Goal: Task Accomplishment & Management: Use online tool/utility

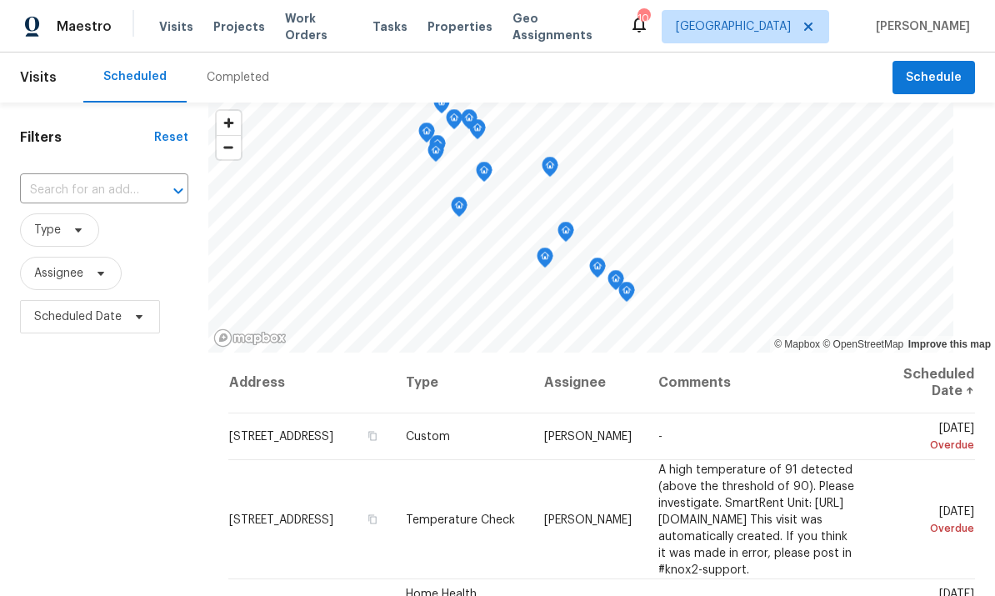
click at [457, 27] on span "Properties" at bounding box center [459, 26] width 65 height 17
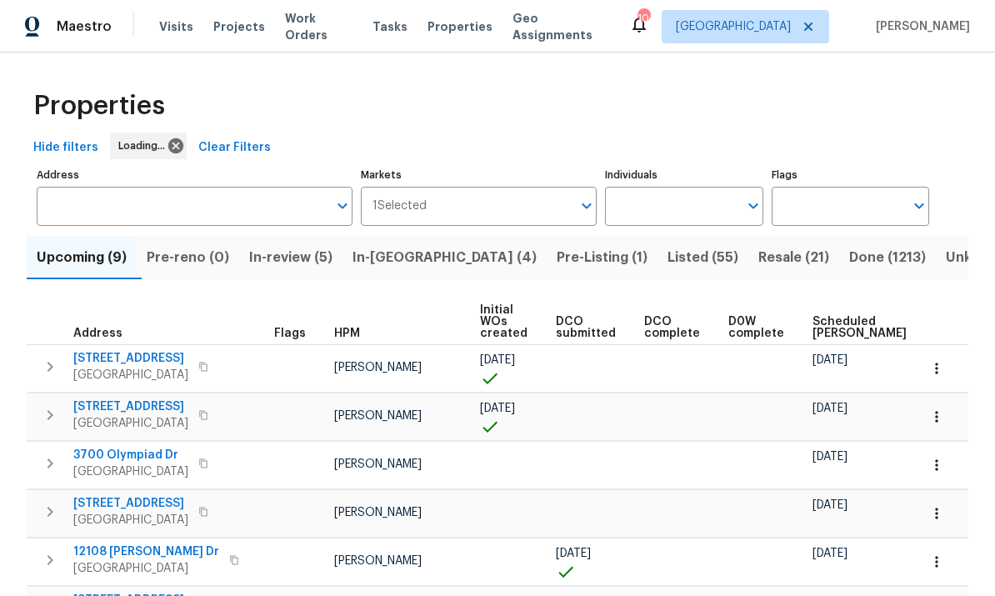
click at [680, 212] on input "Individuals" at bounding box center [671, 206] width 132 height 39
click at [672, 187] on input "Individuals" at bounding box center [671, 206] width 132 height 39
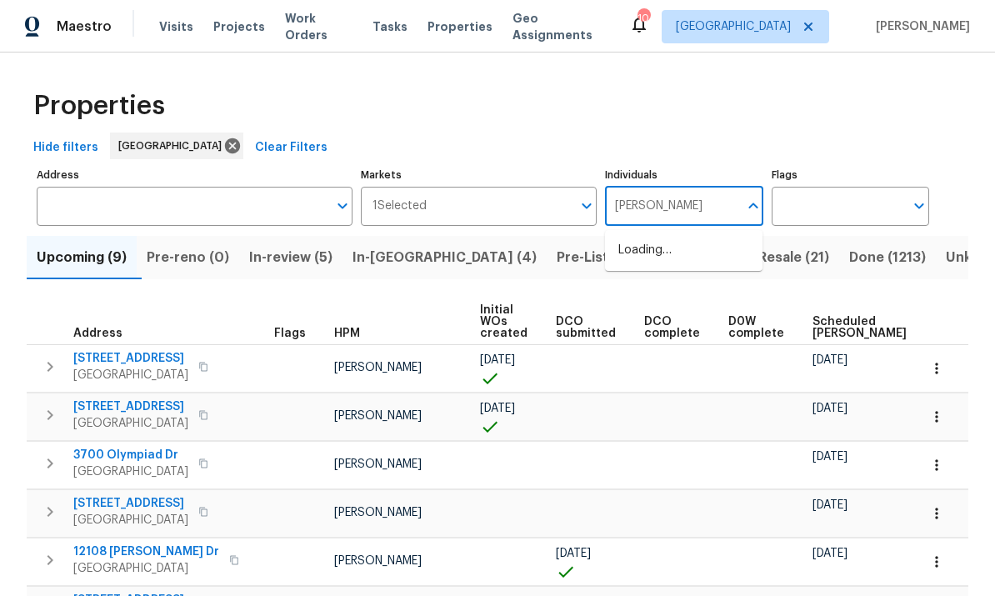
type input "frank"
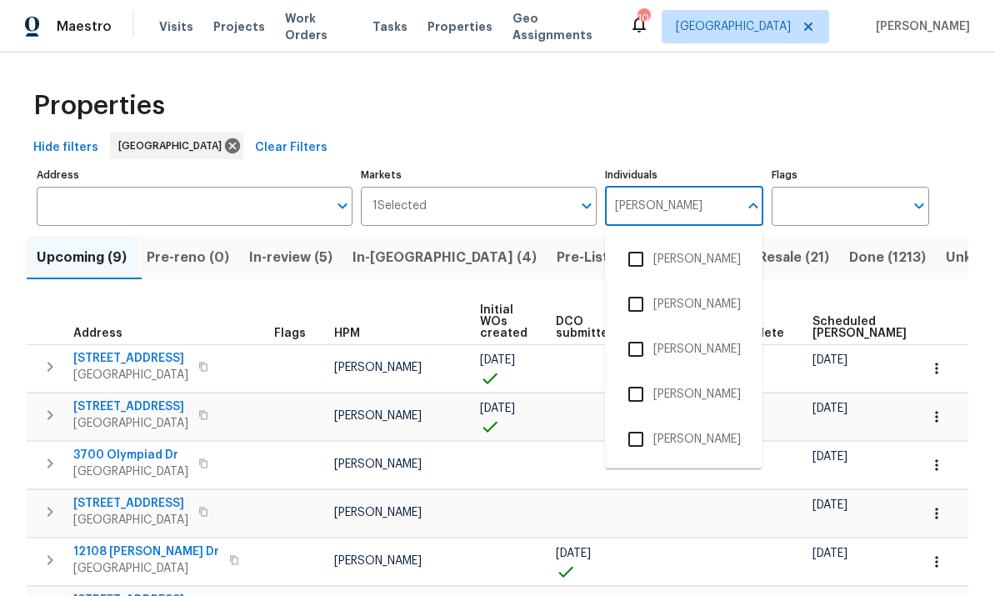
click at [652, 422] on input "checkbox" at bounding box center [635, 439] width 35 height 35
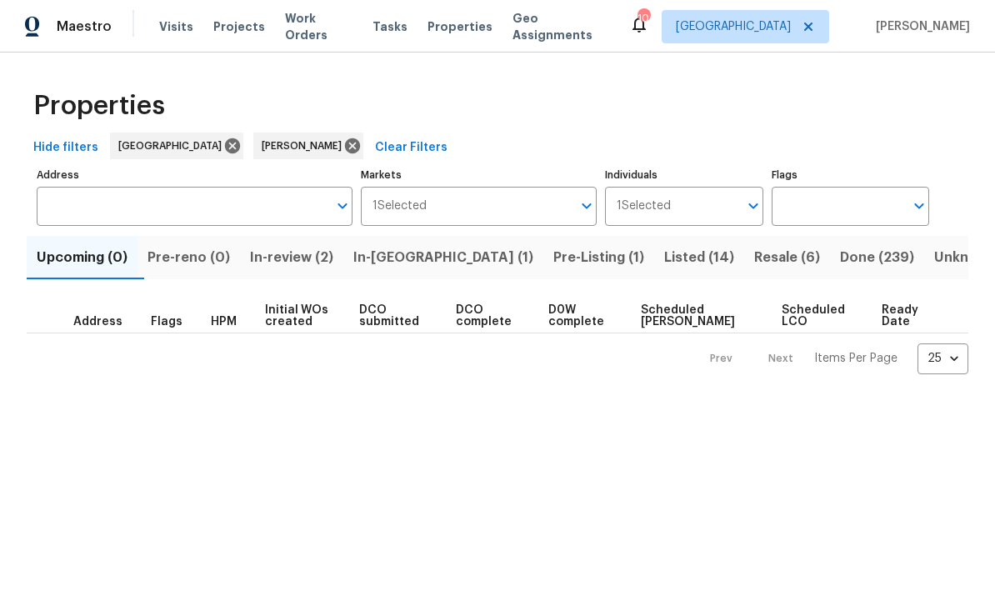
click at [553, 250] on span "Pre-Listing (1)" at bounding box center [598, 257] width 91 height 23
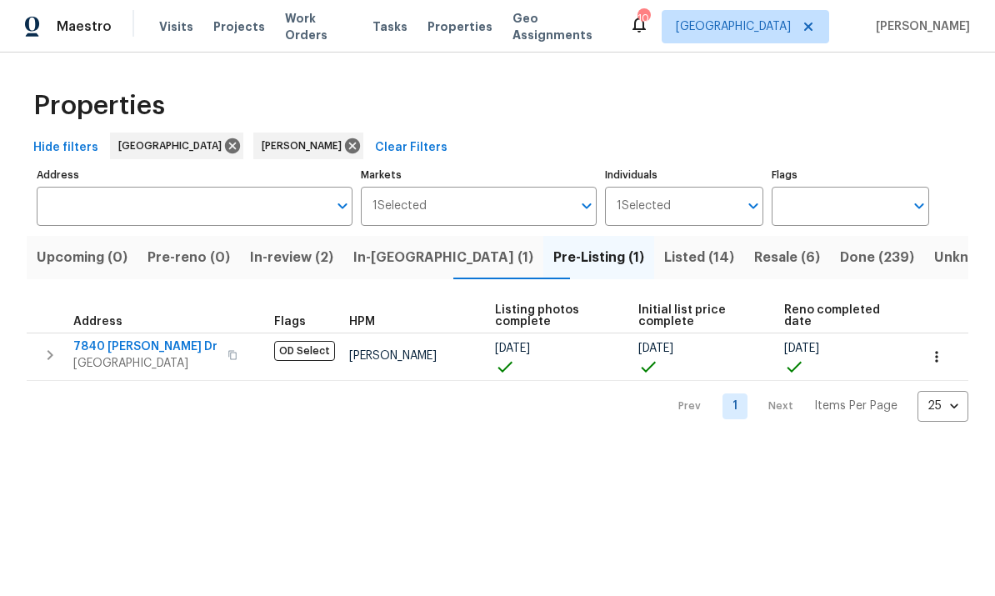
click at [942, 354] on icon "button" at bounding box center [936, 356] width 17 height 17
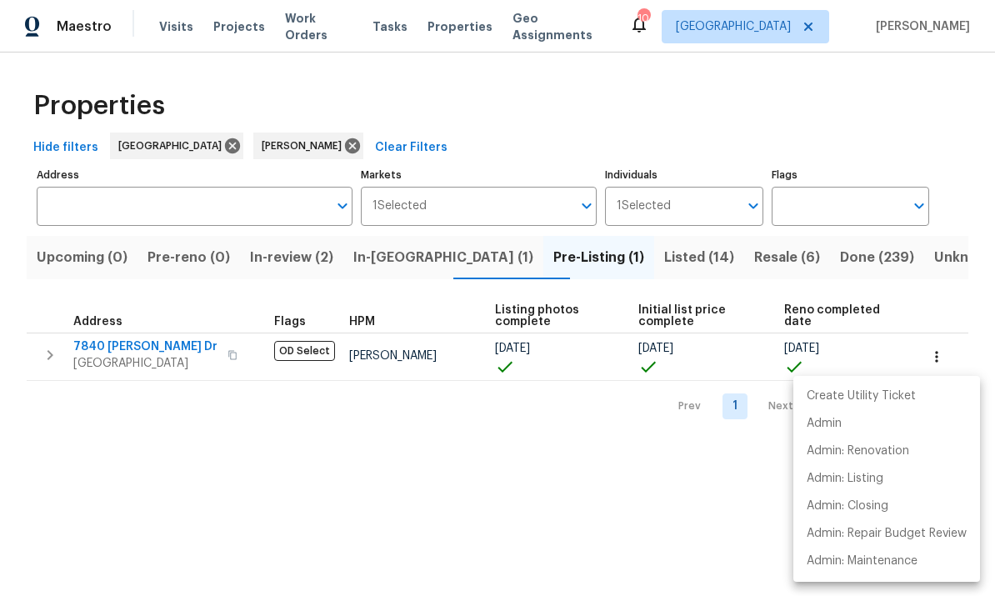
click at [692, 525] on div at bounding box center [497, 298] width 995 height 596
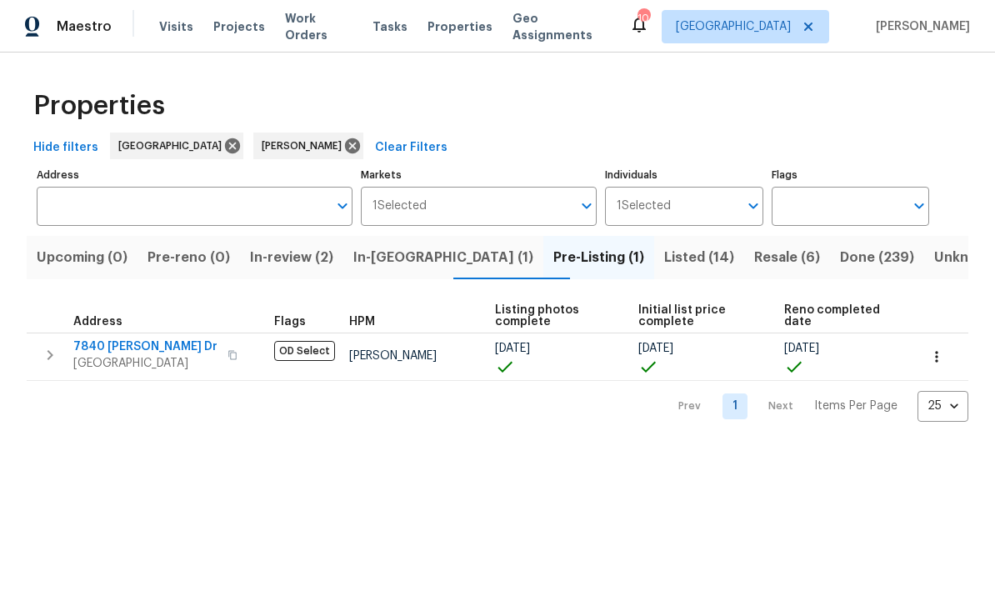
click at [227, 356] on icon "button" at bounding box center [232, 355] width 10 height 10
click at [333, 248] on span "In-review (2)" at bounding box center [291, 257] width 83 height 23
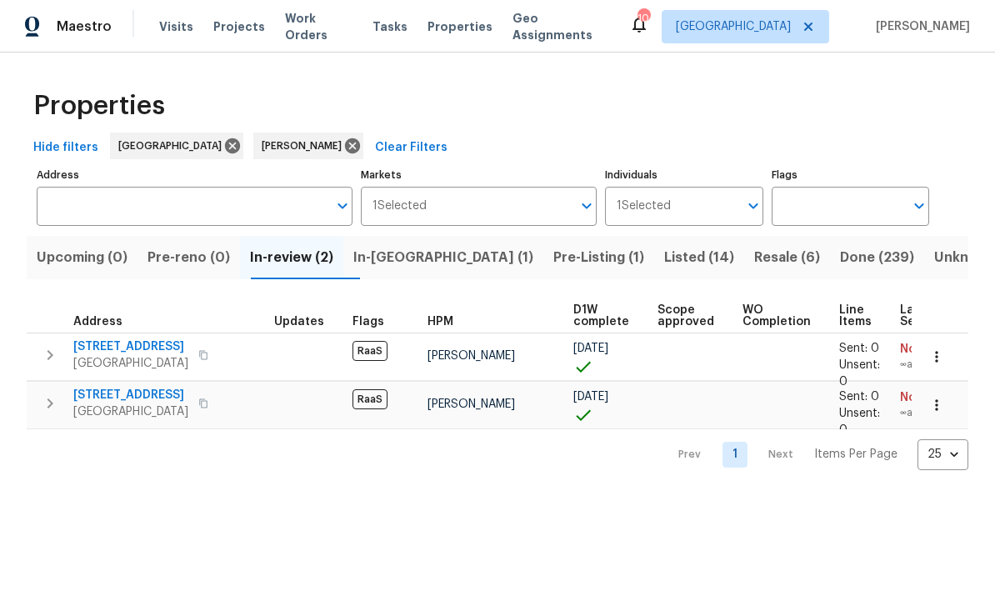
click at [744, 246] on button "Resale (6)" at bounding box center [787, 257] width 86 height 43
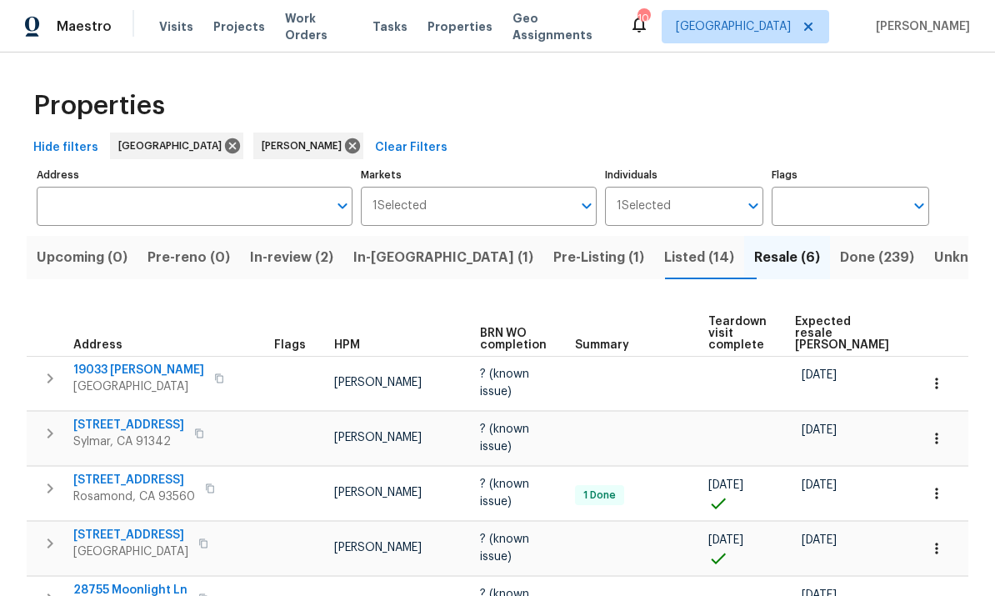
scroll to position [51, 0]
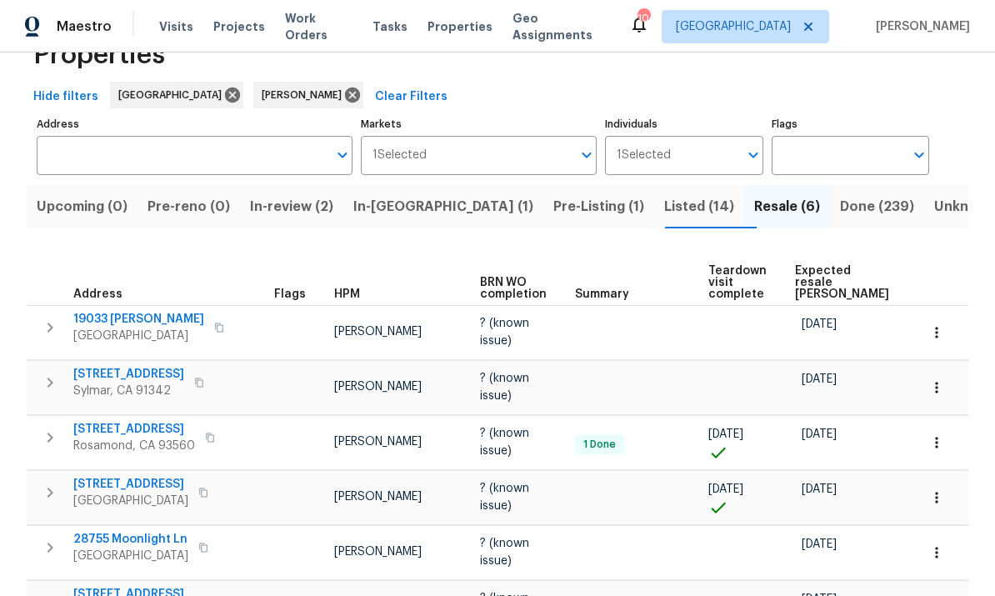
click at [664, 198] on span "Listed (14)" at bounding box center [699, 206] width 70 height 23
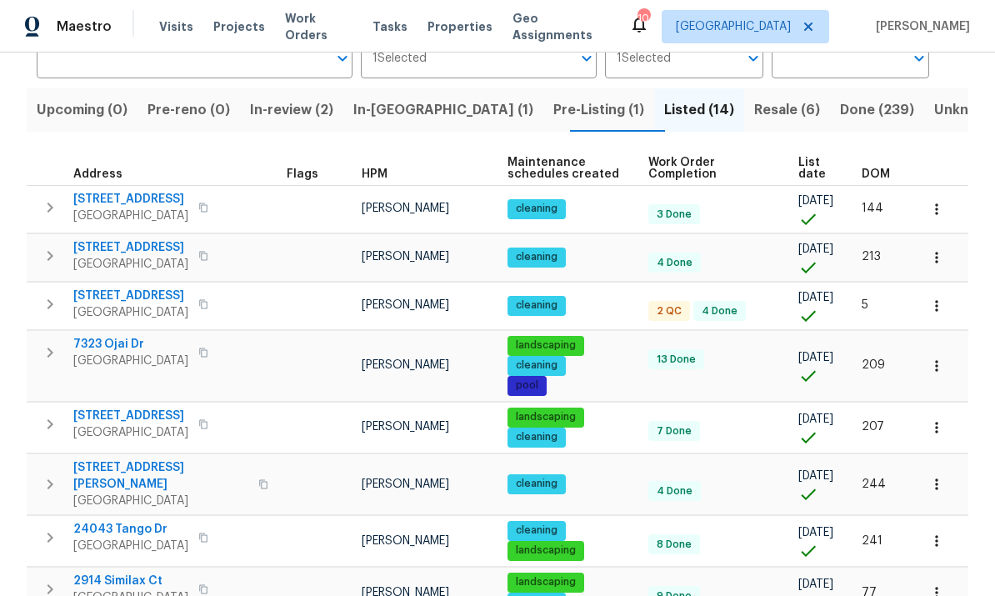
scroll to position [148, 0]
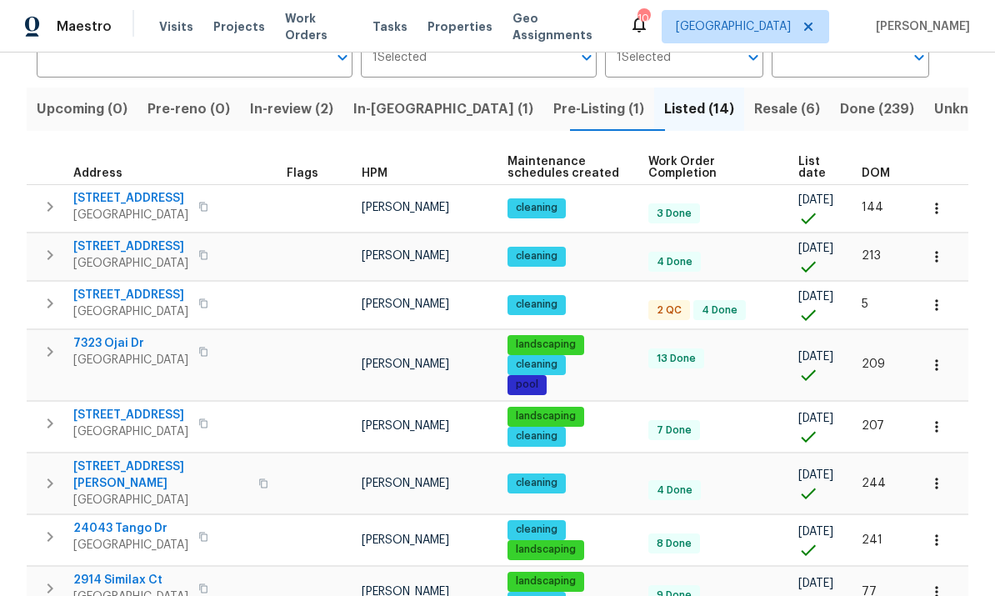
click at [188, 292] on span "20000 Plum Canyon Rd Unit 1815" at bounding box center [130, 295] width 115 height 17
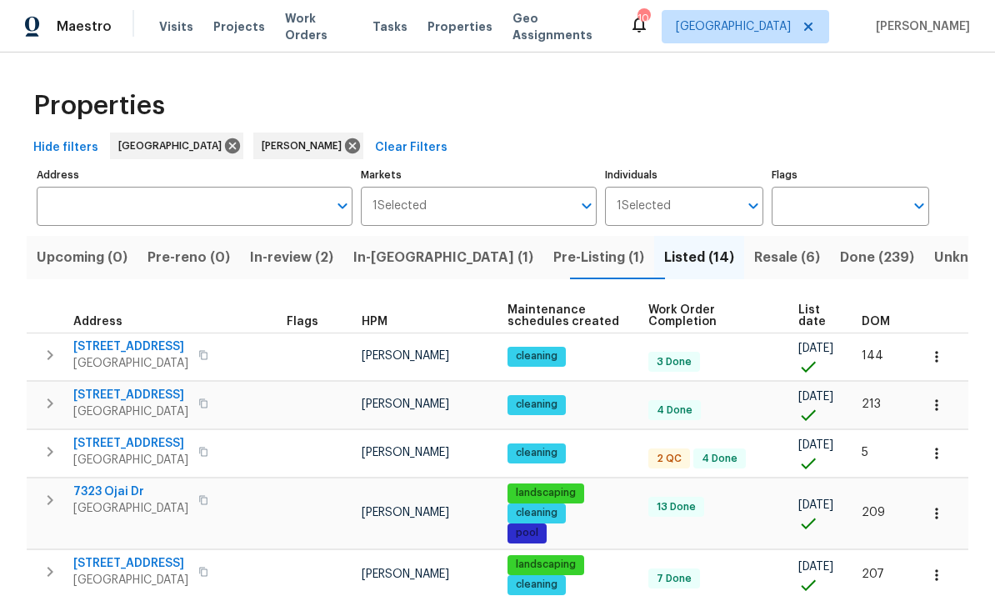
scroll to position [0, 0]
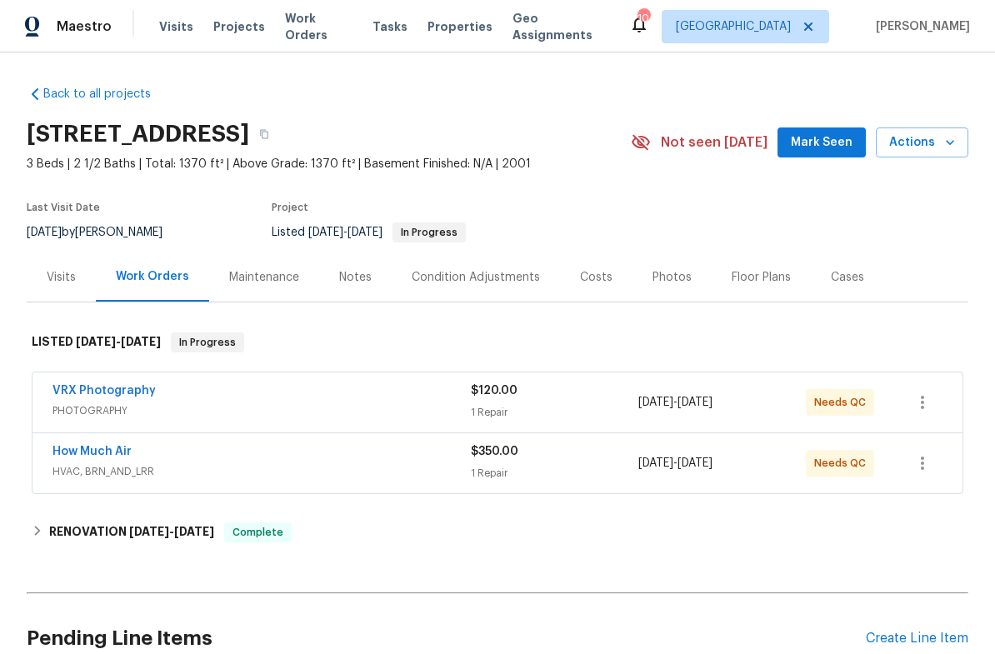
click at [358, 480] on span "HVAC, BRN_AND_LRR" at bounding box center [261, 471] width 418 height 17
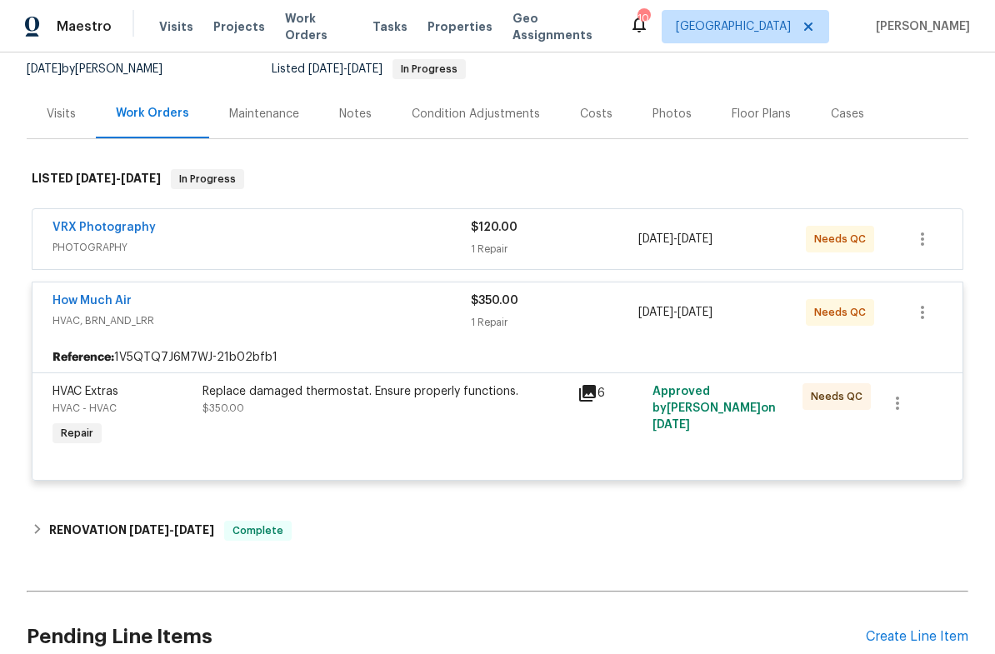
scroll to position [188, 0]
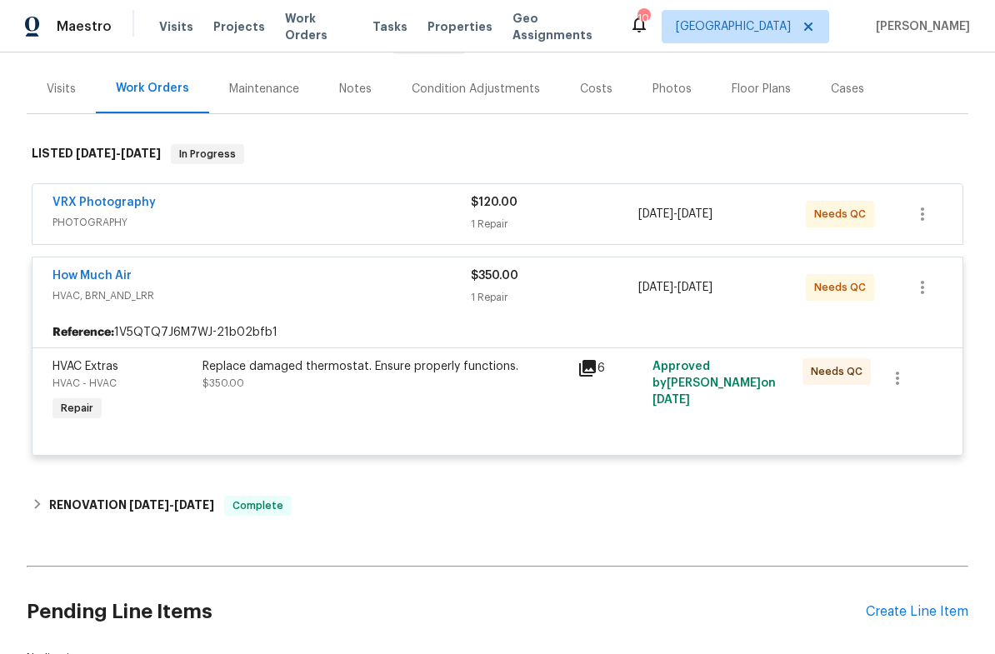
click at [401, 375] on div "Replace damaged thermostat. Ensure properly functions." at bounding box center [384, 366] width 365 height 17
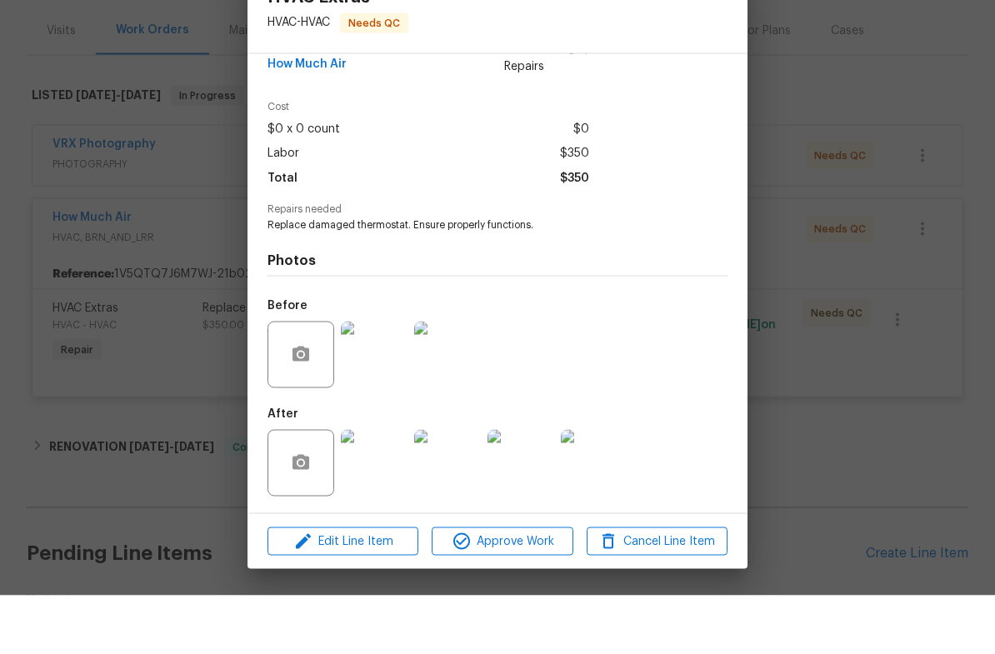
scroll to position [41, 0]
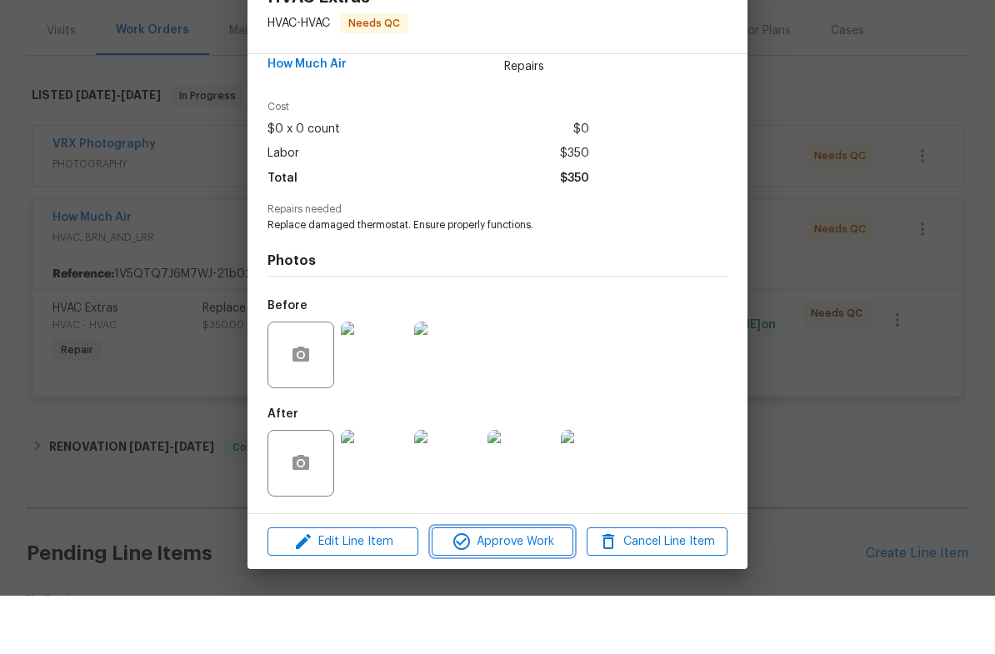
click at [508, 590] on span "Approve Work" at bounding box center [502, 600] width 131 height 21
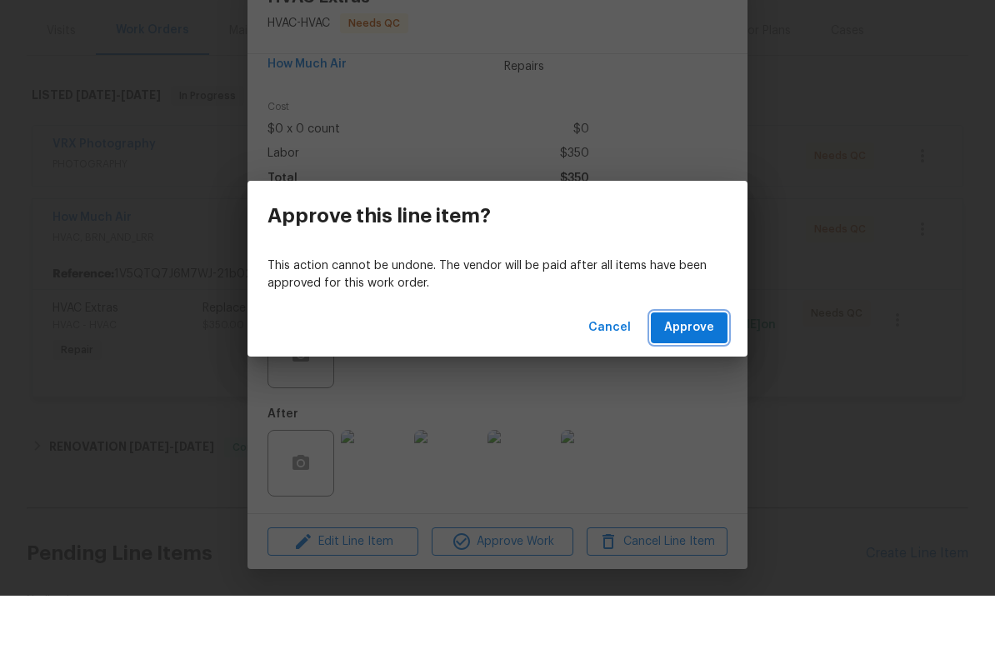
click at [698, 376] on span "Approve" at bounding box center [689, 386] width 50 height 21
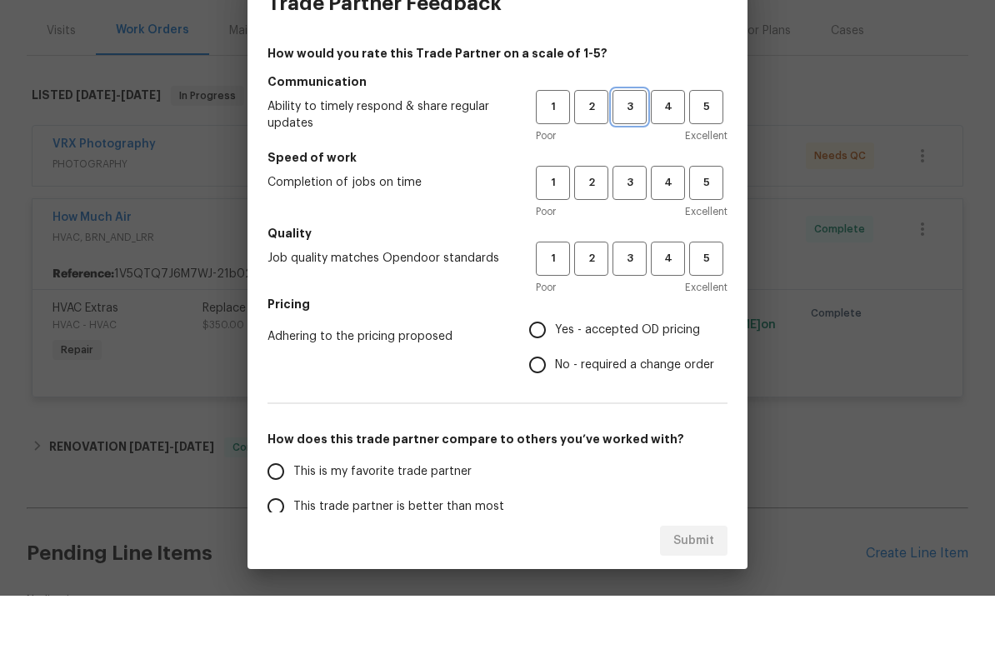
click at [633, 156] on span "3" at bounding box center [629, 165] width 31 height 19
click at [636, 232] on span "3" at bounding box center [629, 241] width 31 height 19
click at [642, 307] on span "3" at bounding box center [629, 316] width 31 height 19
click at [547, 371] on input "Yes - accepted OD pricing" at bounding box center [537, 388] width 35 height 35
radio input "true"
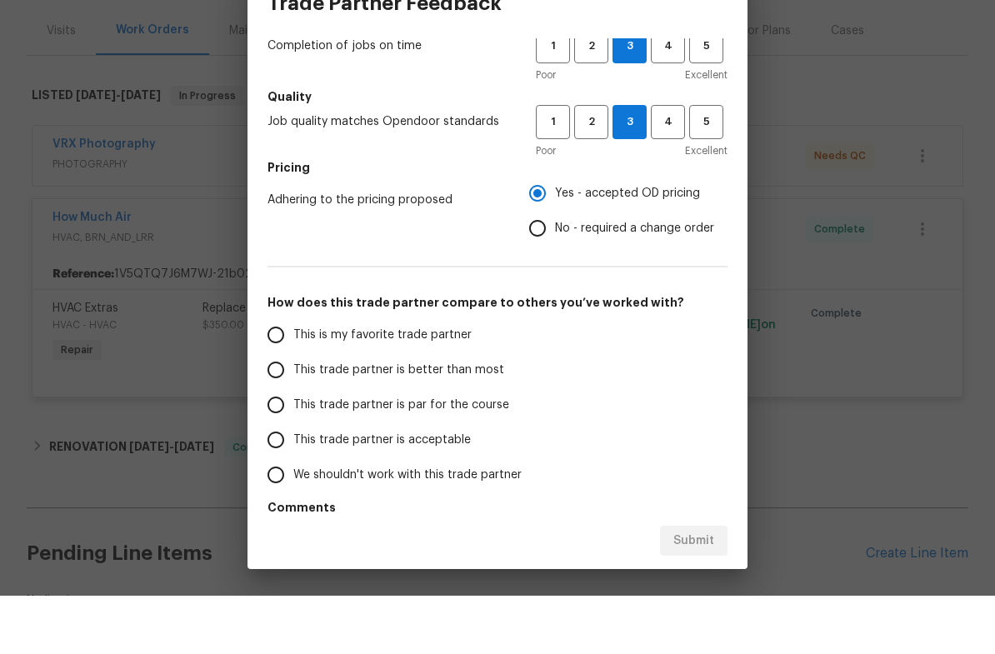
scroll to position [149, 0]
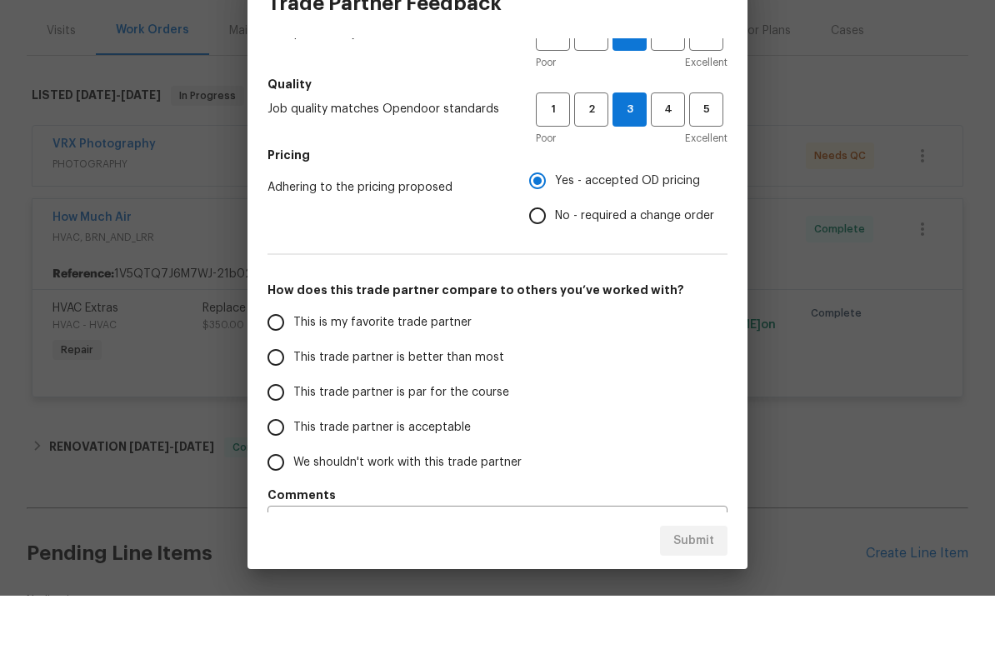
click at [282, 433] on input "This trade partner is par for the course" at bounding box center [275, 450] width 35 height 35
click at [692, 589] on span "Submit" at bounding box center [693, 599] width 41 height 21
radio input "true"
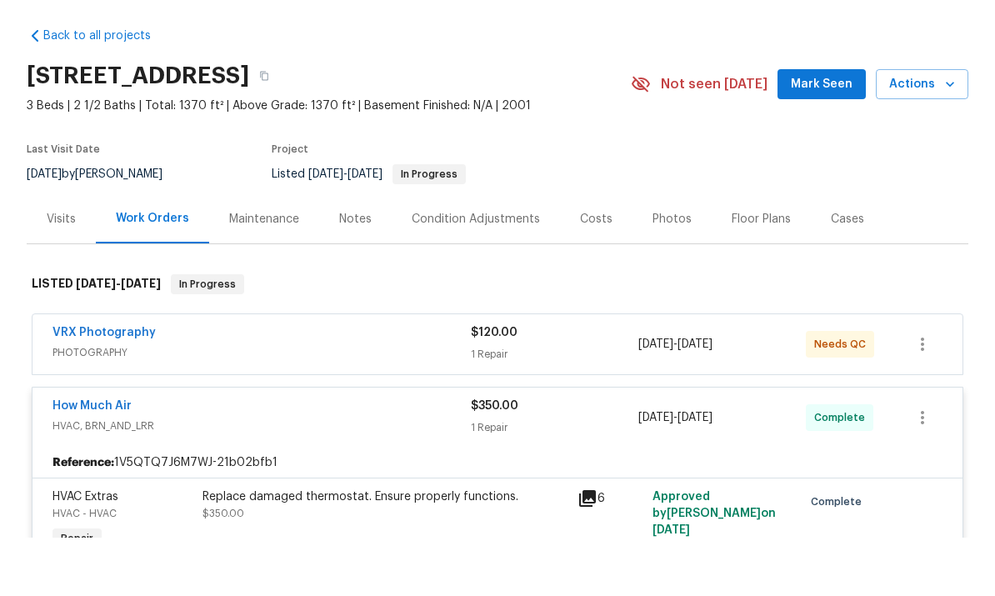
scroll to position [62, 0]
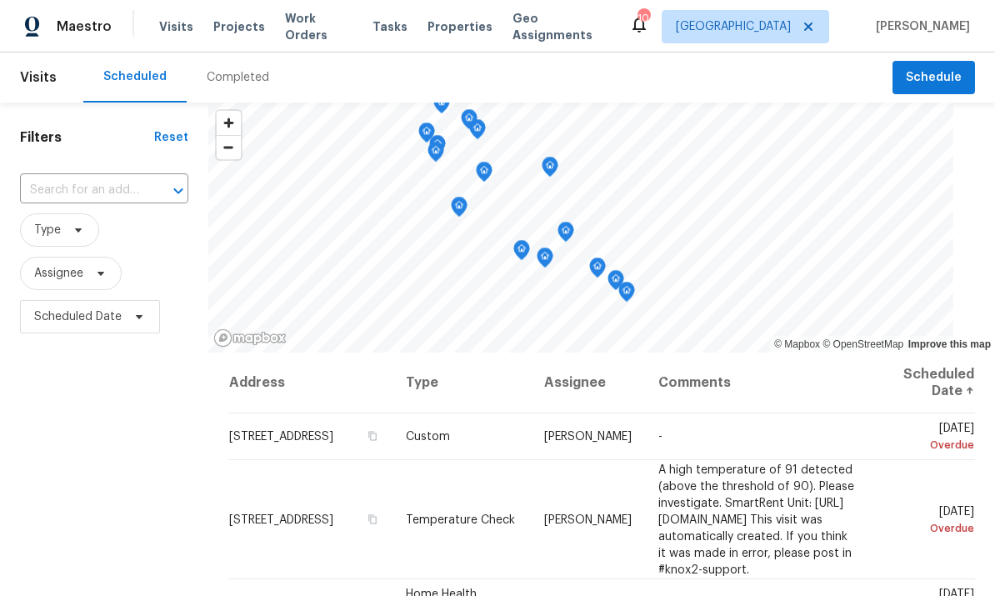
click at [388, 21] on span "Tasks" at bounding box center [389, 27] width 35 height 12
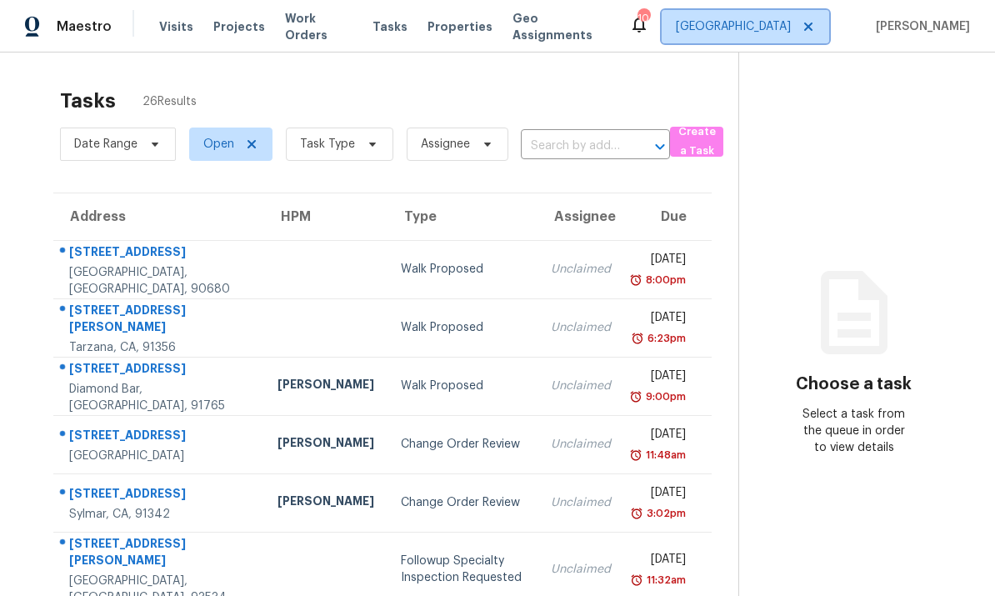
click at [760, 30] on span "[GEOGRAPHIC_DATA]" at bounding box center [733, 26] width 115 height 17
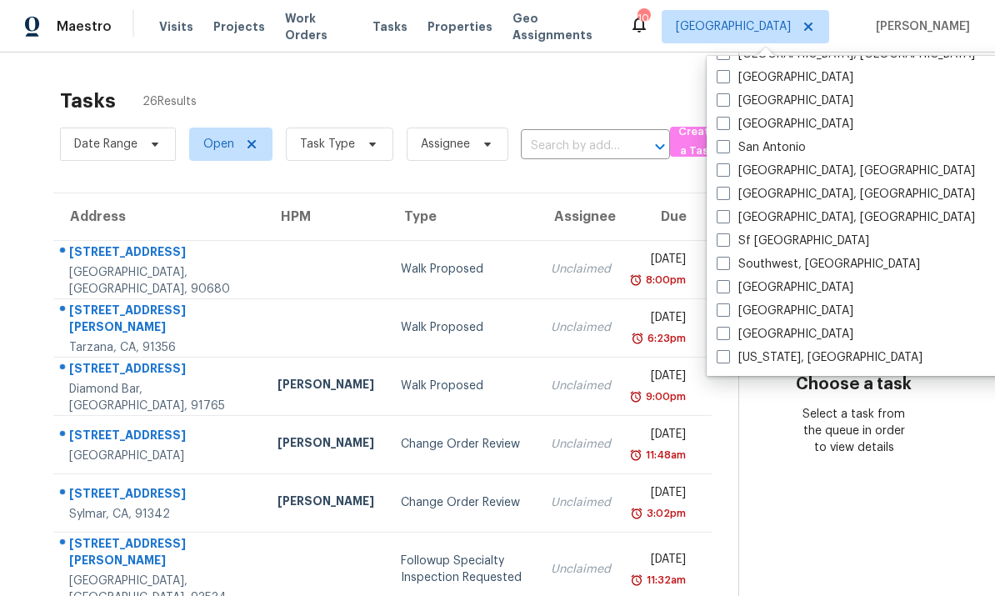
scroll to position [1117, 0]
click at [726, 168] on span at bounding box center [723, 169] width 13 height 13
click at [726, 168] on input "San Diego, CA" at bounding box center [722, 167] width 11 height 11
checkbox input "true"
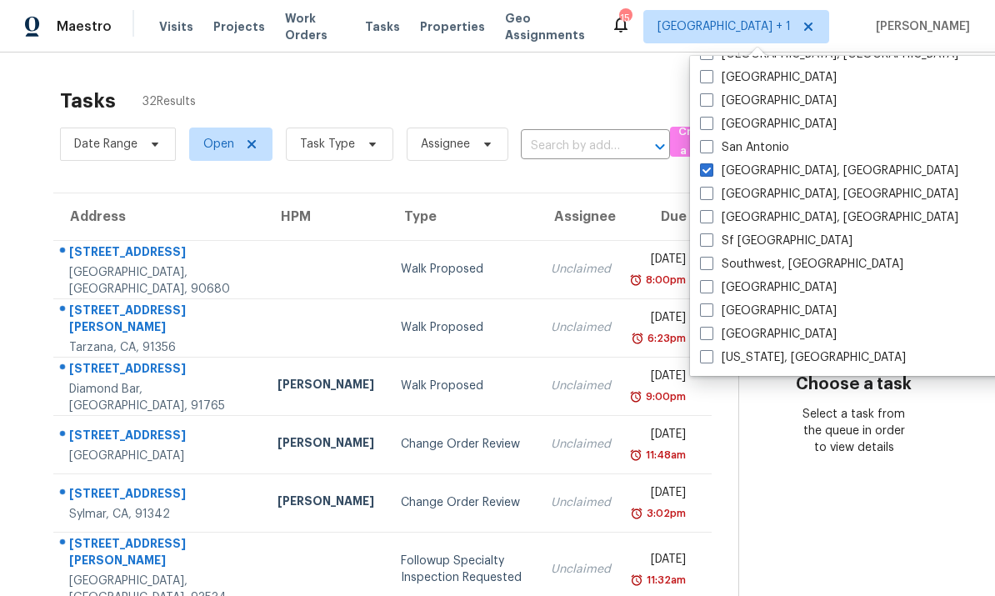
click at [548, 98] on div "Tasks 32 Results" at bounding box center [399, 100] width 678 height 43
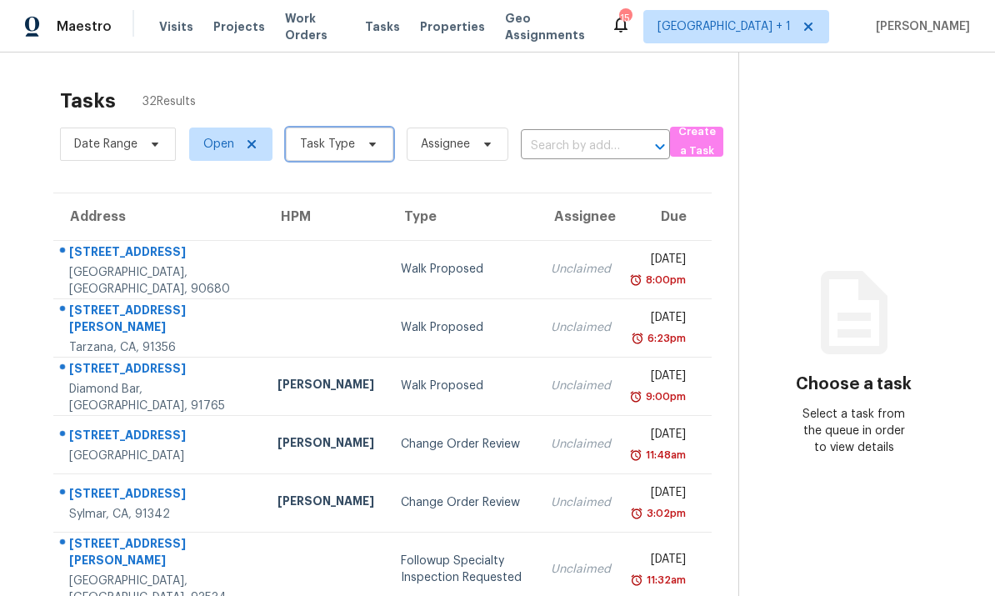
click at [361, 148] on span at bounding box center [370, 143] width 18 height 13
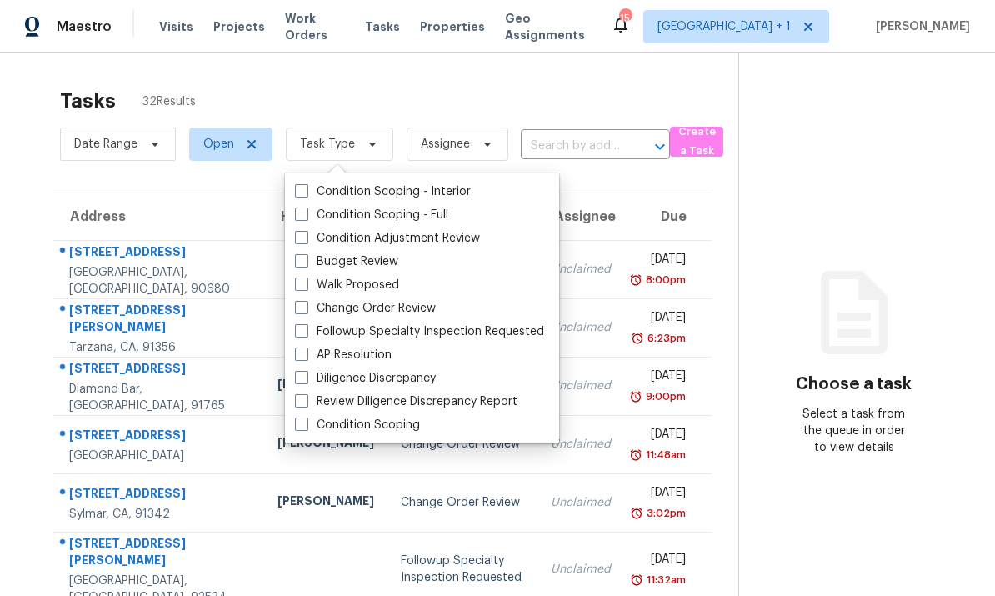
click at [406, 87] on div "Tasks 32 Results" at bounding box center [399, 100] width 678 height 43
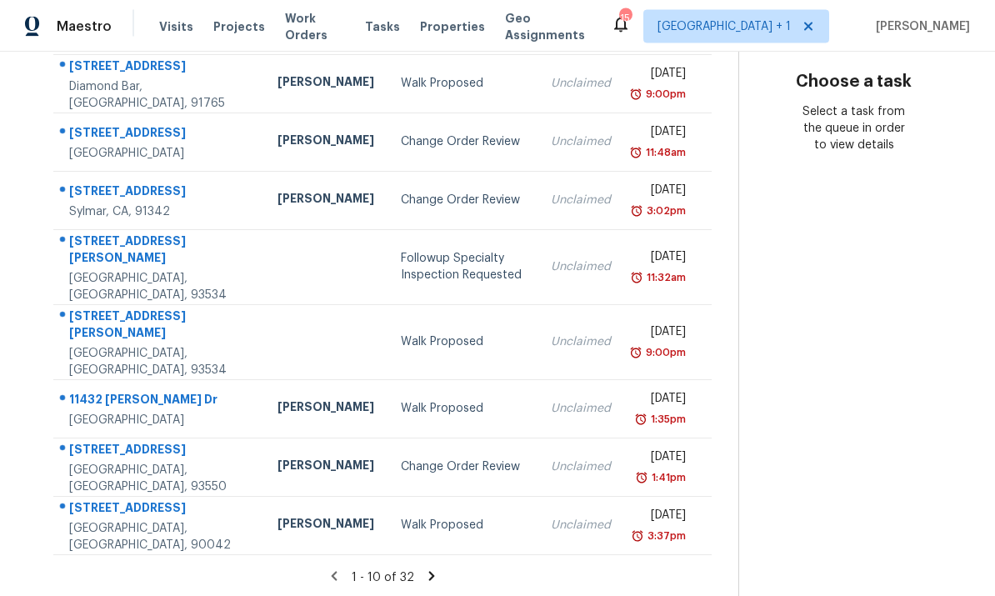
scroll to position [62, 0]
click at [459, 460] on div "Change Order Review" at bounding box center [462, 467] width 123 height 17
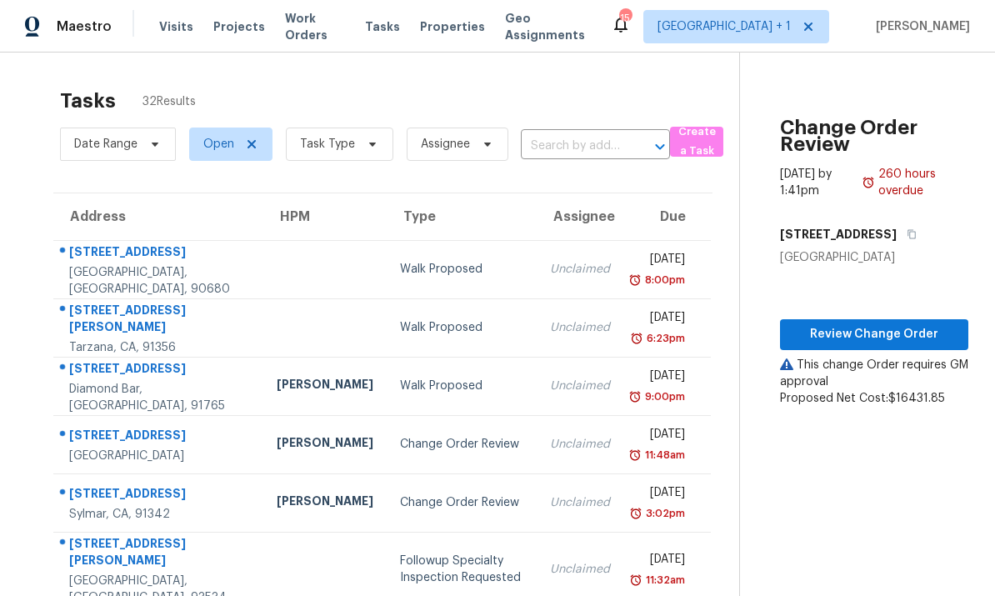
scroll to position [0, 0]
click at [874, 324] on span "Review Change Order" at bounding box center [874, 334] width 162 height 21
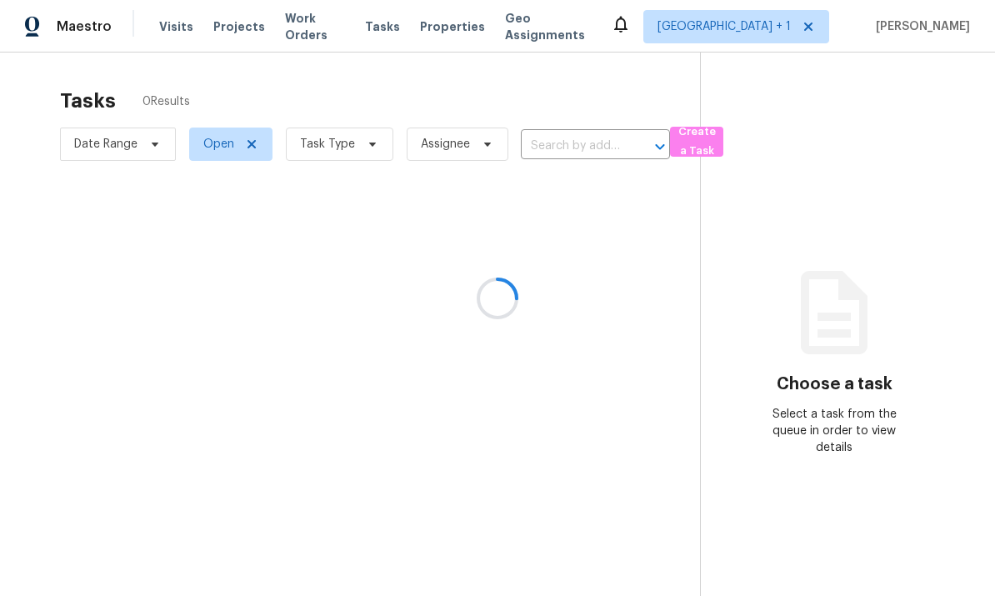
scroll to position [62, 0]
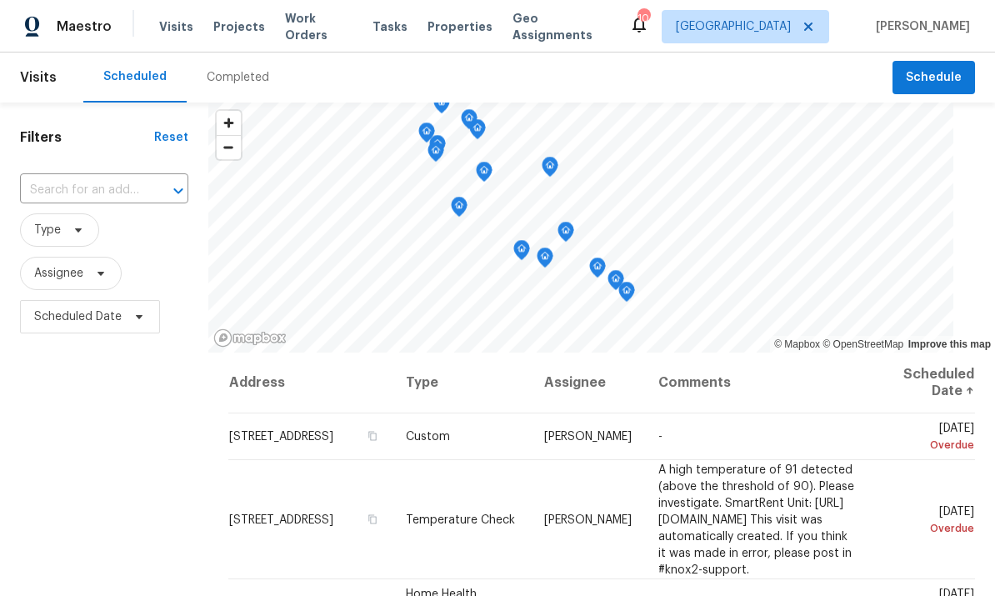
click at [383, 32] on div "Tasks" at bounding box center [389, 26] width 35 height 17
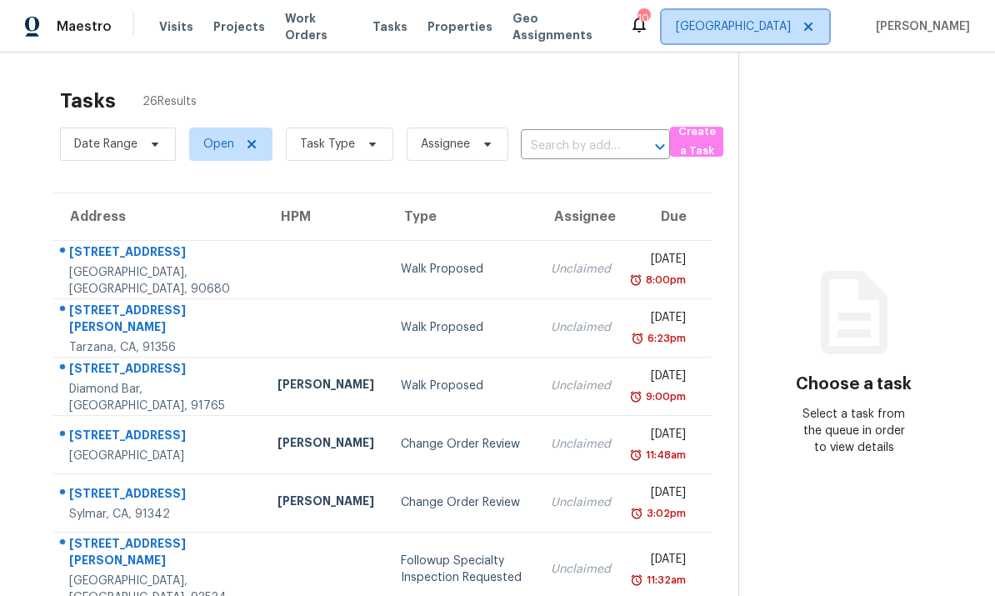
click at [771, 23] on span "[GEOGRAPHIC_DATA]" at bounding box center [733, 26] width 115 height 17
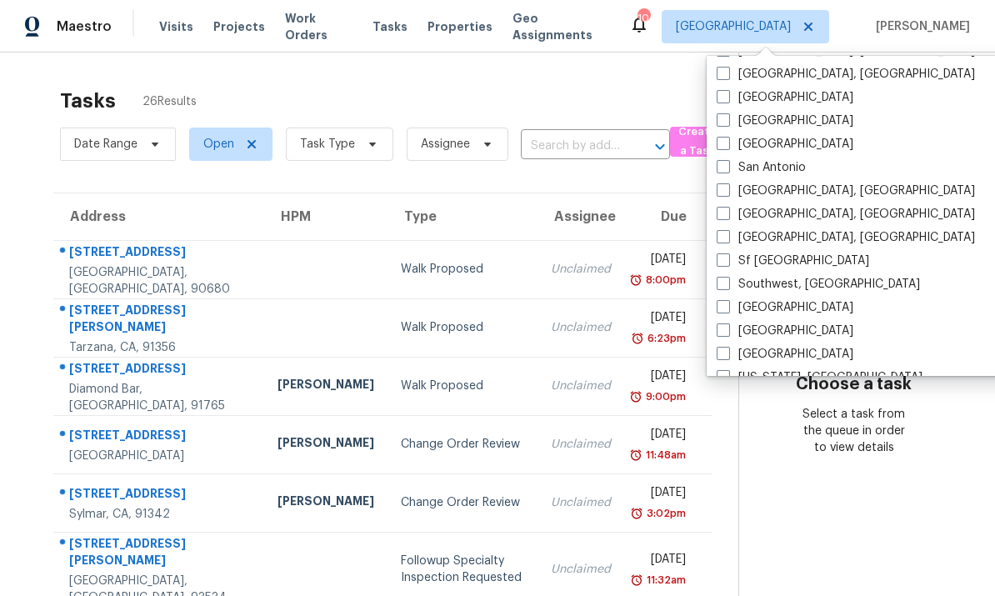
scroll to position [1097, 0]
click at [727, 184] on span at bounding box center [723, 188] width 13 height 13
click at [727, 184] on input "[GEOGRAPHIC_DATA], [GEOGRAPHIC_DATA]" at bounding box center [722, 187] width 11 height 11
checkbox input "true"
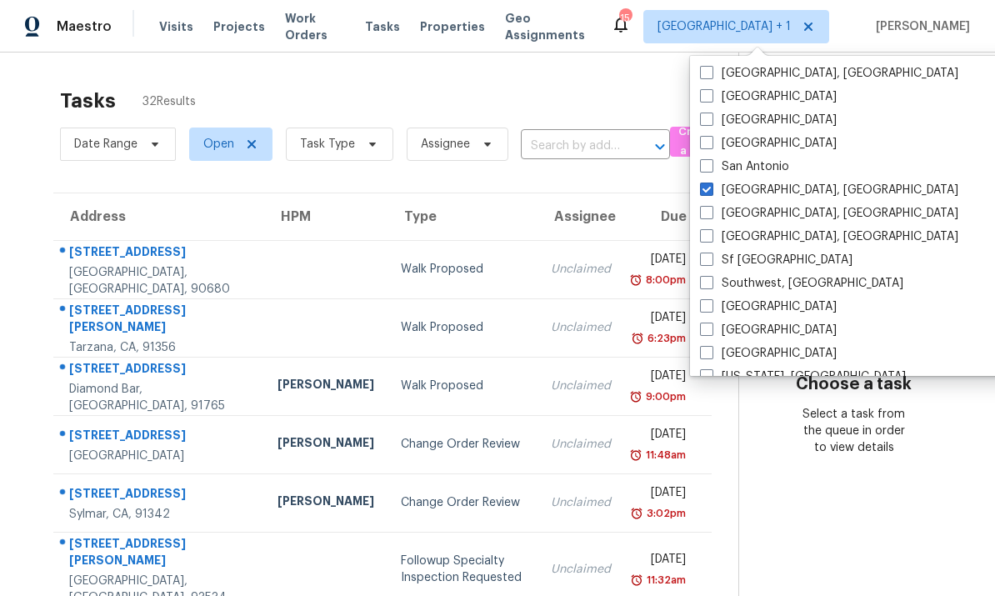
click at [502, 79] on div "Tasks 32 Results" at bounding box center [399, 100] width 678 height 43
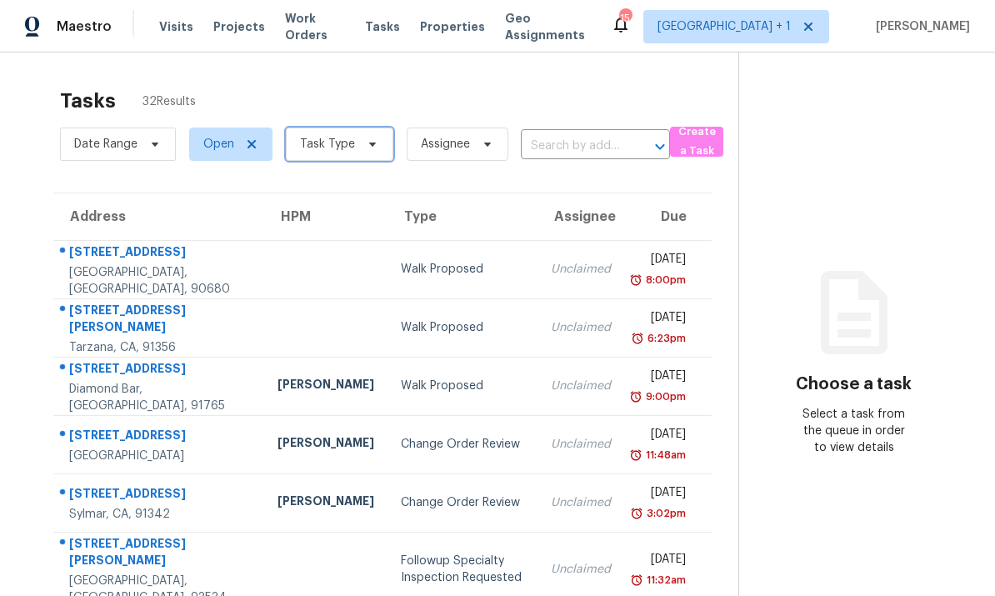
click at [349, 149] on span "Task Type" at bounding box center [327, 144] width 55 height 17
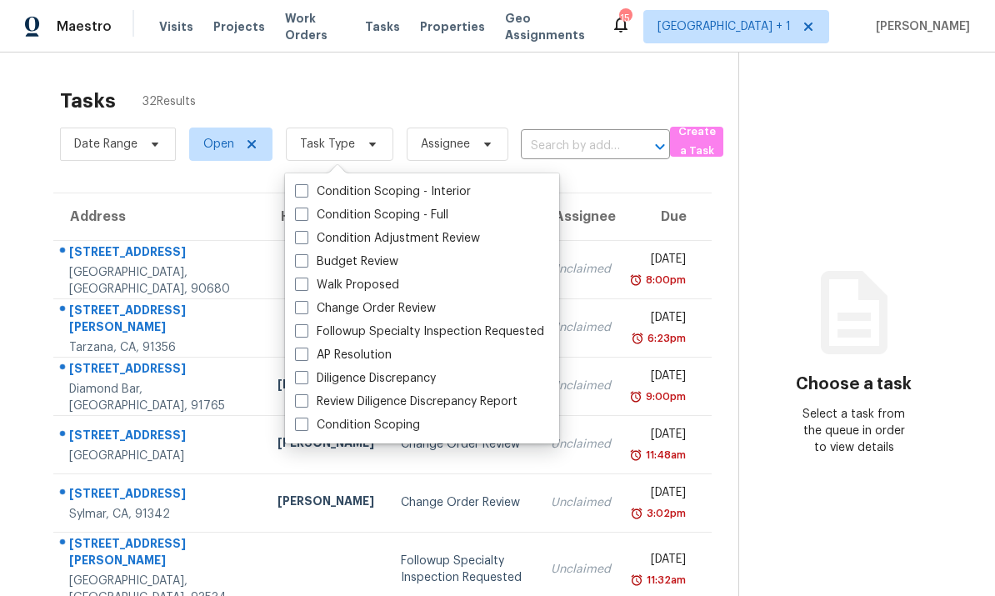
click at [306, 262] on span at bounding box center [301, 260] width 13 height 13
click at [306, 262] on input "Budget Review" at bounding box center [300, 258] width 11 height 11
checkbox input "true"
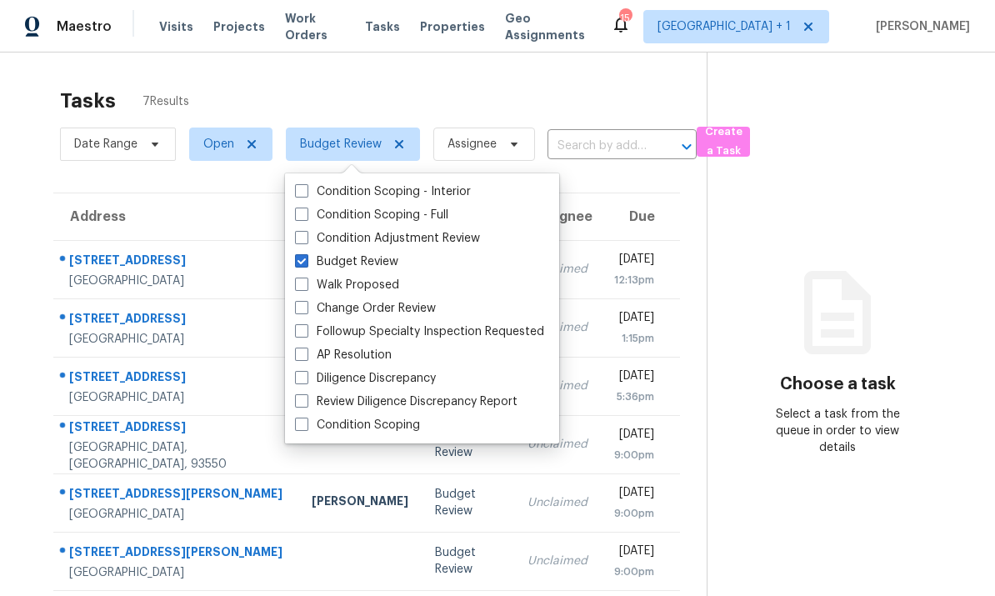
click at [492, 92] on div "Tasks 7 Results" at bounding box center [383, 100] width 647 height 43
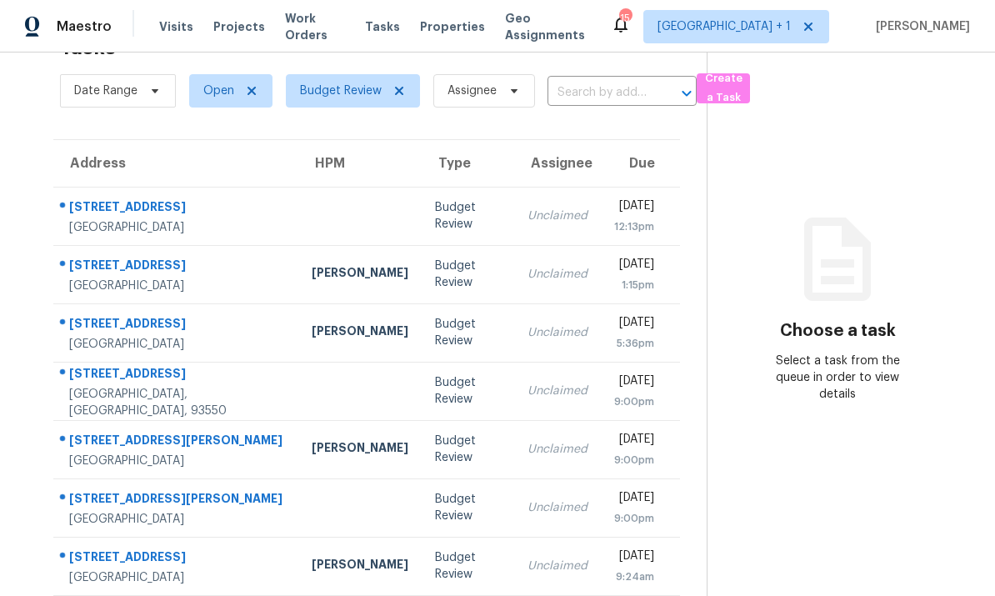
scroll to position [52, 0]
